Goal: Task Accomplishment & Management: Manage account settings

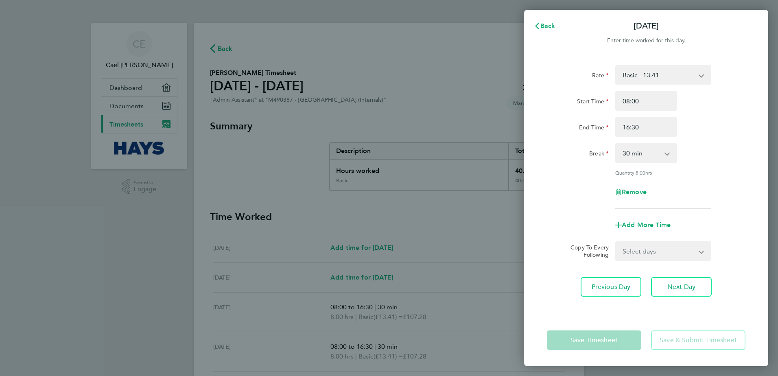
select select "30"
click at [644, 127] on input "16:30" at bounding box center [646, 127] width 62 height 20
click at [630, 125] on input "16:30" at bounding box center [646, 127] width 62 height 20
type input "14:30"
click at [745, 245] on div "Copy To Every Following Select days Day Tuesday Wednesday Thursday Friday" at bounding box center [645, 251] width 205 height 20
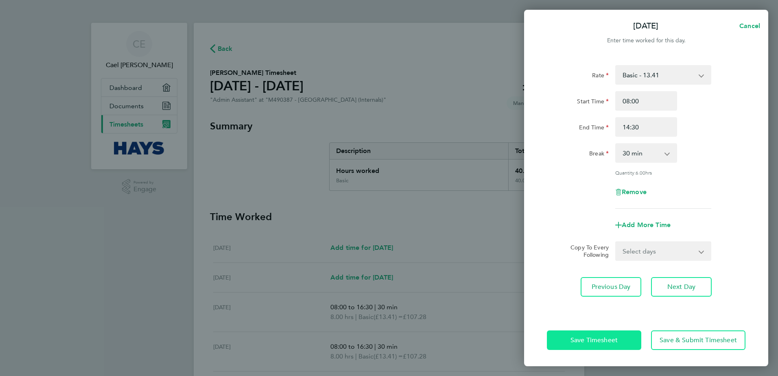
click at [591, 349] on button "Save Timesheet" at bounding box center [594, 340] width 94 height 20
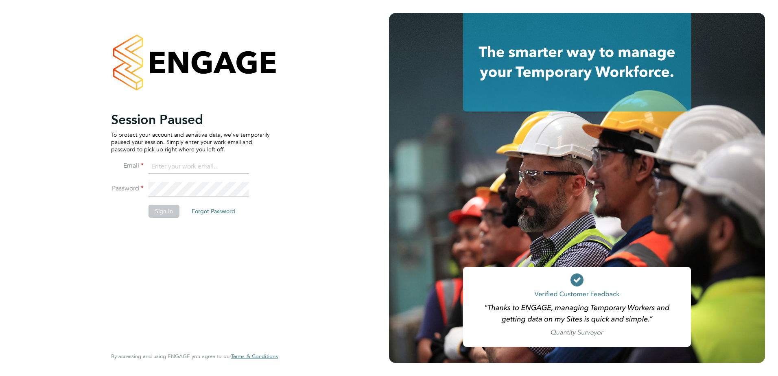
click at [216, 167] on input at bounding box center [198, 166] width 100 height 15
type input "caelegan@outlook.com"
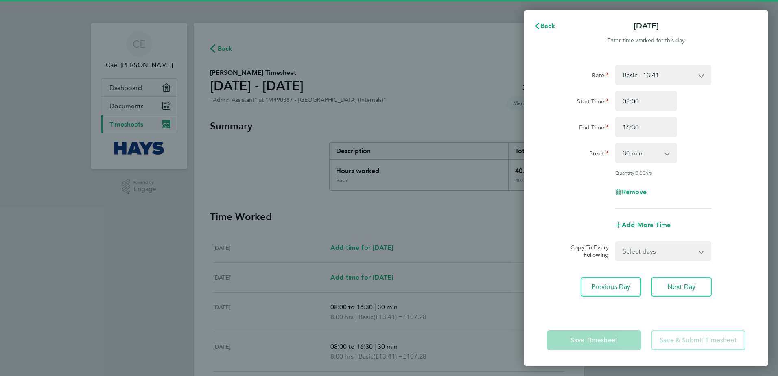
select select "30"
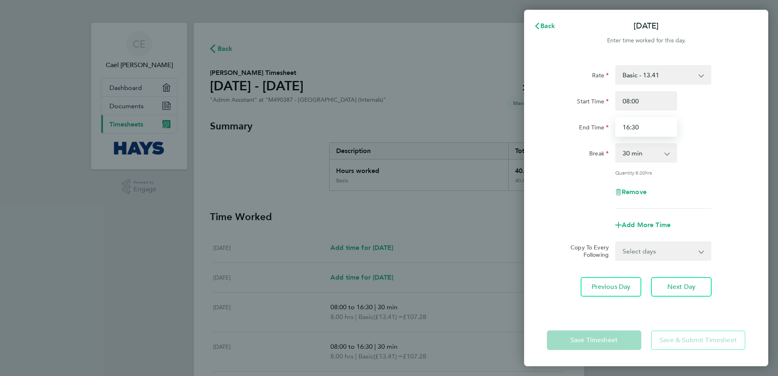
click at [629, 127] on input "16:30" at bounding box center [646, 127] width 62 height 20
type input "14:30"
click at [537, 250] on div "Rate Basic - 13.41 Overtime - 20.11 Start Time 08:00 End Time 14:30 Break 0 min…" at bounding box center [646, 184] width 244 height 259
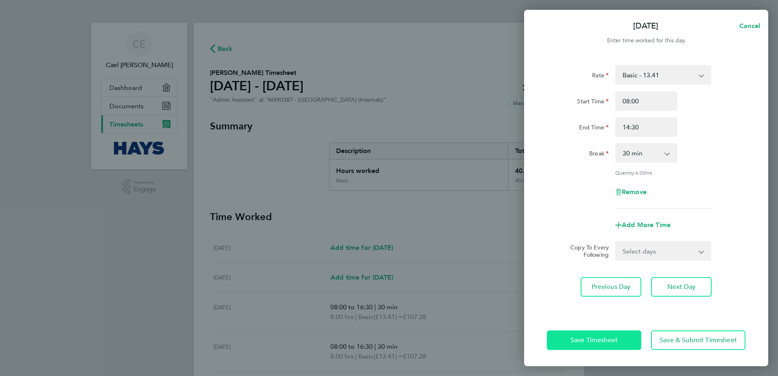
click at [587, 338] on span "Save Timesheet" at bounding box center [593, 340] width 47 height 8
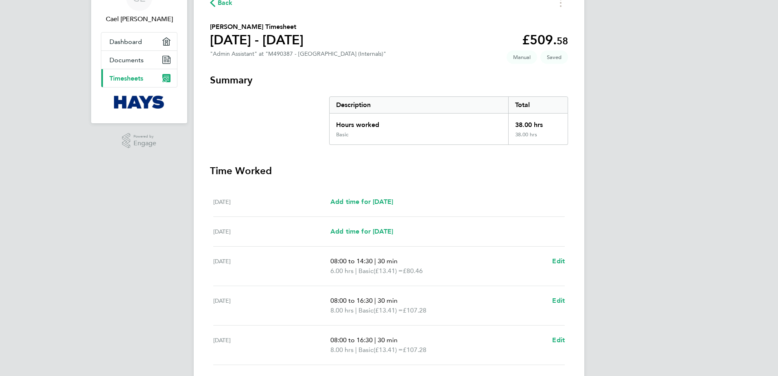
scroll to position [41, 0]
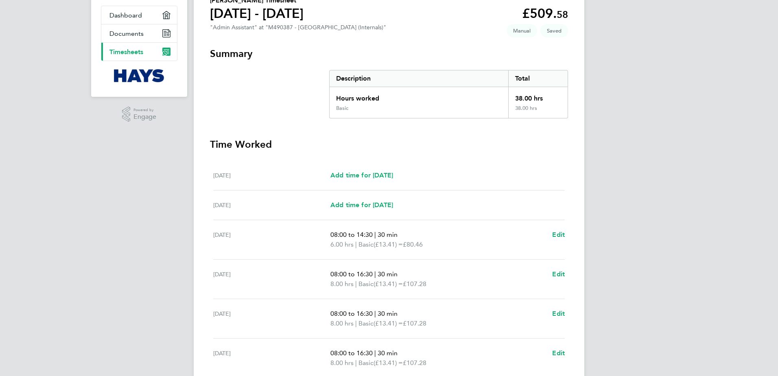
scroll to position [163, 0]
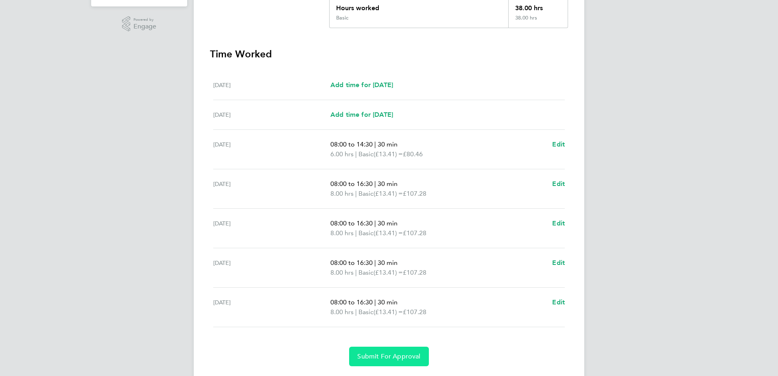
click at [383, 357] on span "Submit For Approval" at bounding box center [388, 356] width 63 height 8
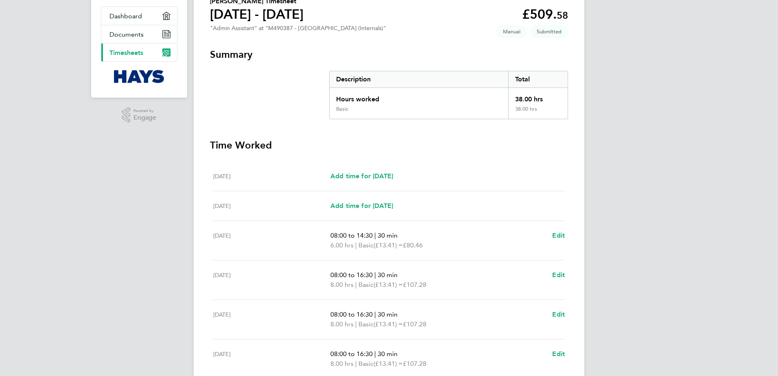
scroll to position [0, 0]
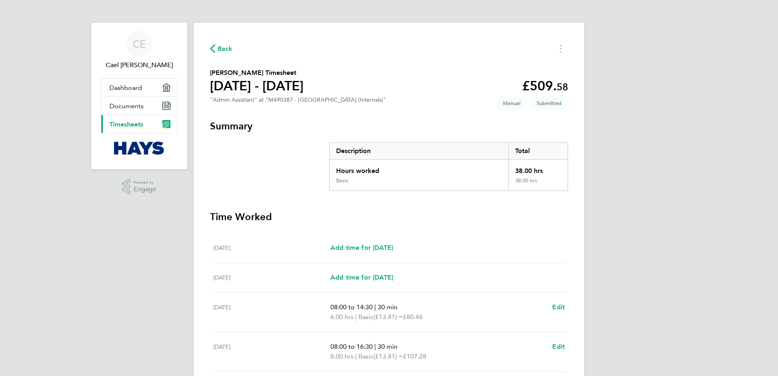
click at [218, 46] on span "Back" at bounding box center [225, 49] width 15 height 10
